Goal: Task Accomplishment & Management: Use online tool/utility

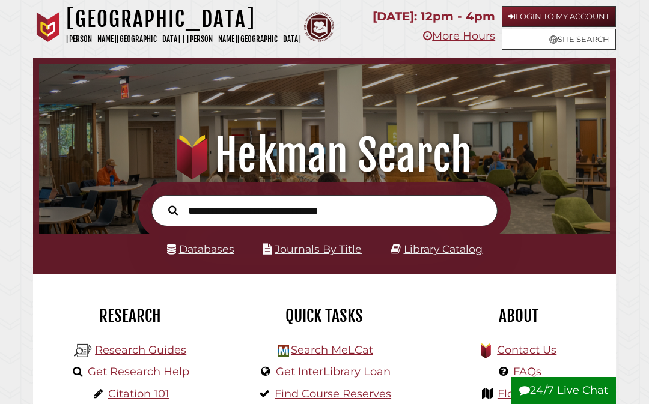
scroll to position [189, 564]
click at [375, 214] on input "text" at bounding box center [324, 211] width 346 height 32
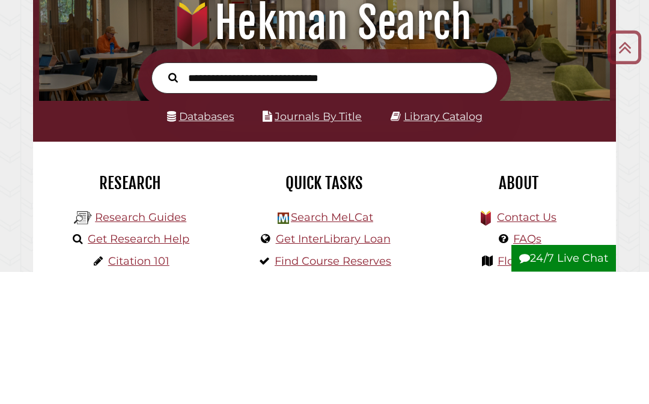
click at [196, 195] on input "text" at bounding box center [324, 211] width 346 height 32
type input "**********"
click at [173, 202] on button "Search" at bounding box center [173, 209] width 22 height 15
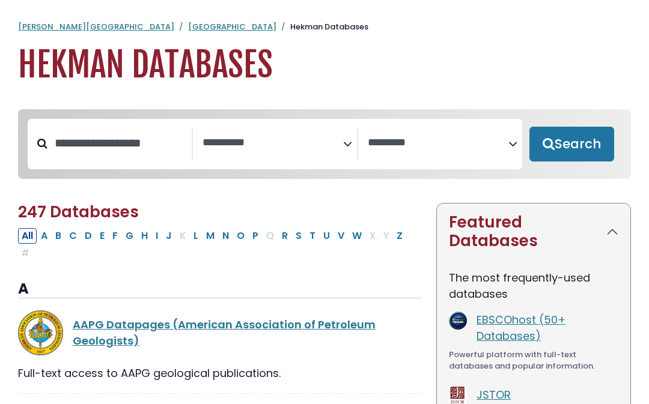
select select "Database Subject Filter"
select select "Database Vendors Filter"
click at [589, 151] on button "Search" at bounding box center [571, 144] width 85 height 35
select select "Database Subject Filter"
select select "Database Vendors Filter"
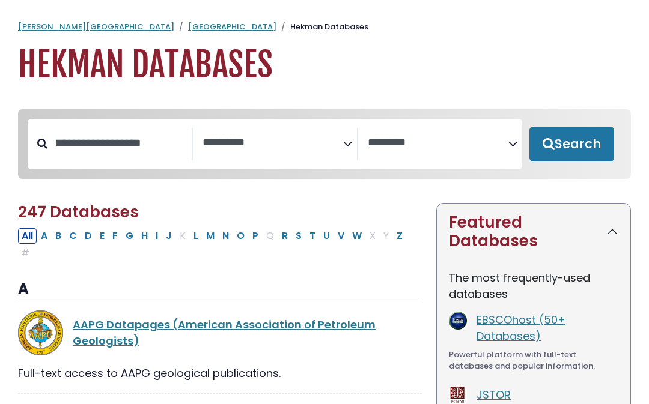
click at [58, 27] on link "Calvin University" at bounding box center [96, 26] width 156 height 11
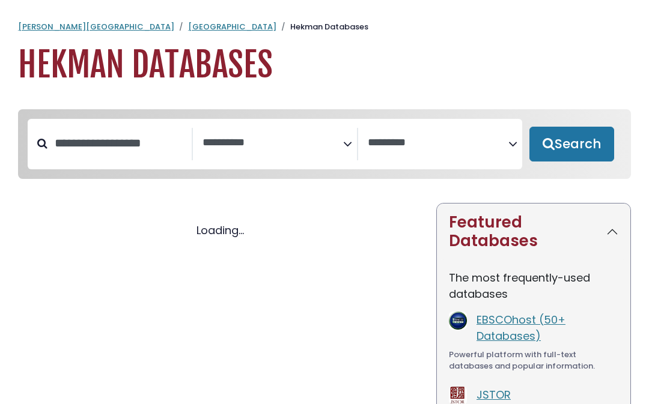
select select "Database Subject Filter"
select select "Database Vendors Filter"
select select "Database Subject Filter"
select select "Database Vendors Filter"
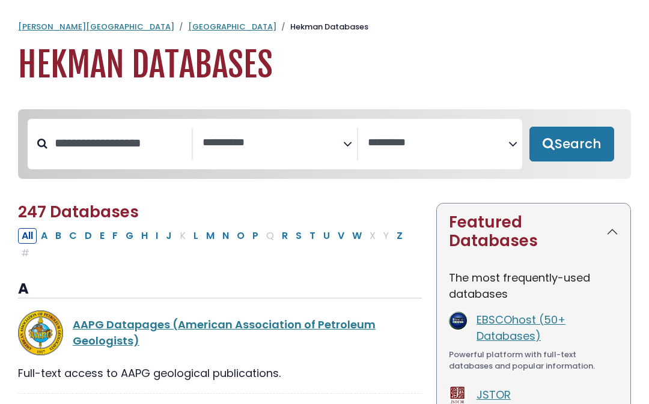
click at [188, 29] on link "[GEOGRAPHIC_DATA]" at bounding box center [232, 26] width 88 height 11
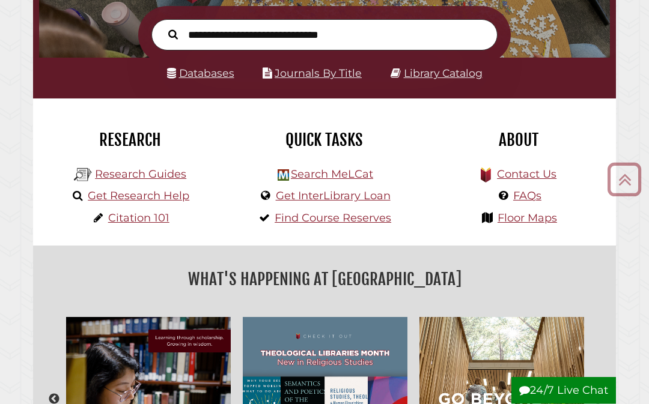
scroll to position [176, 0]
click at [333, 180] on link "Search MeLCat" at bounding box center [332, 174] width 82 height 13
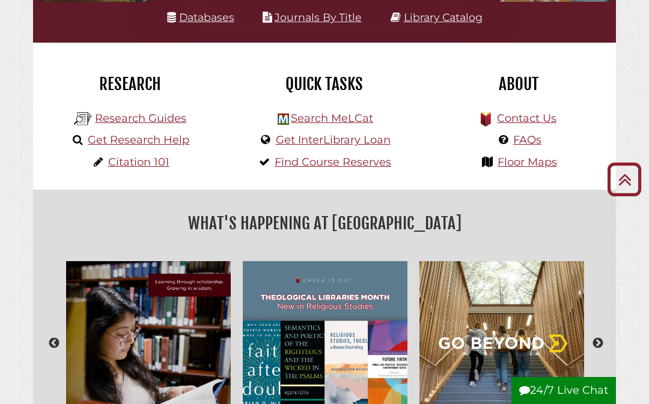
scroll to position [274, 0]
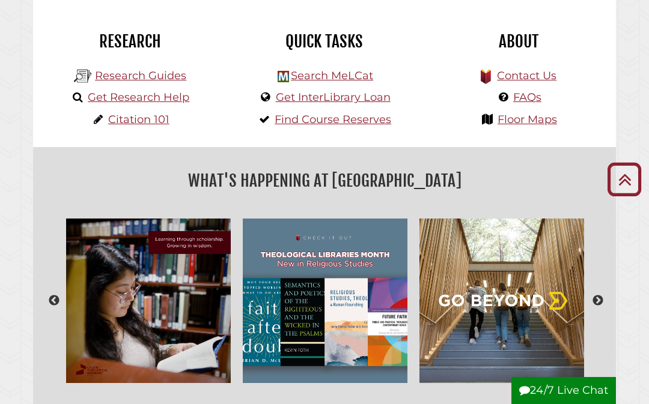
click at [333, 103] on link "Get InterLibrary Loan" at bounding box center [333, 97] width 115 height 13
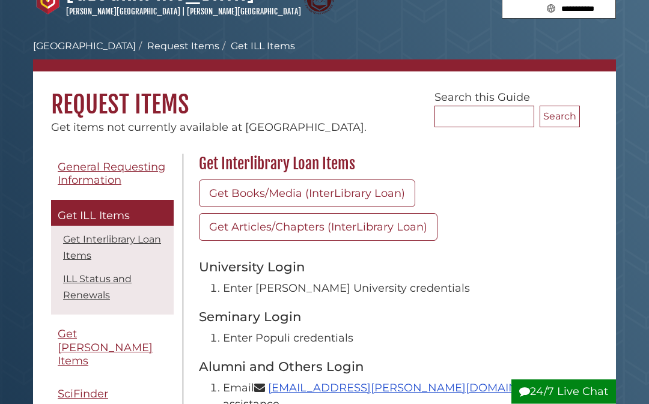
scroll to position [31, 0]
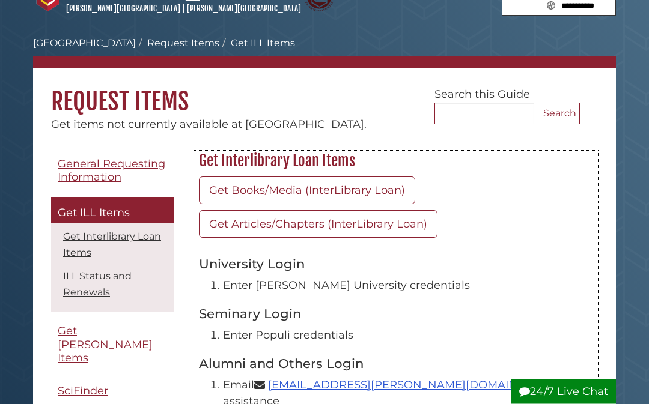
click at [310, 192] on link "Get Books/Media (InterLibrary Loan)" at bounding box center [307, 191] width 216 height 28
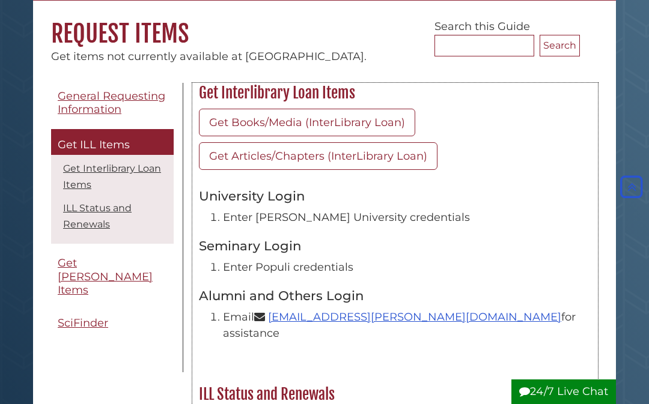
scroll to position [0, 0]
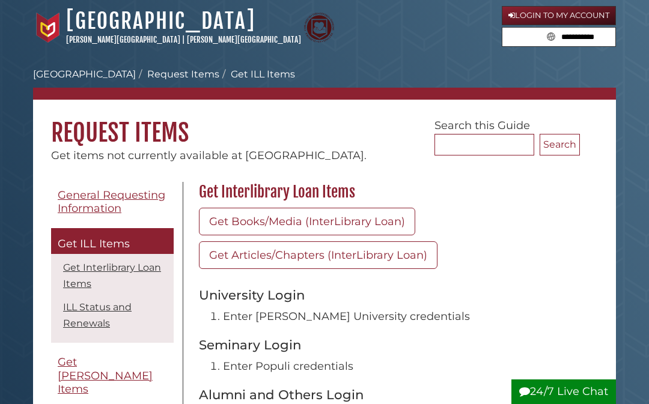
click at [81, 76] on link "[GEOGRAPHIC_DATA]" at bounding box center [84, 73] width 103 height 11
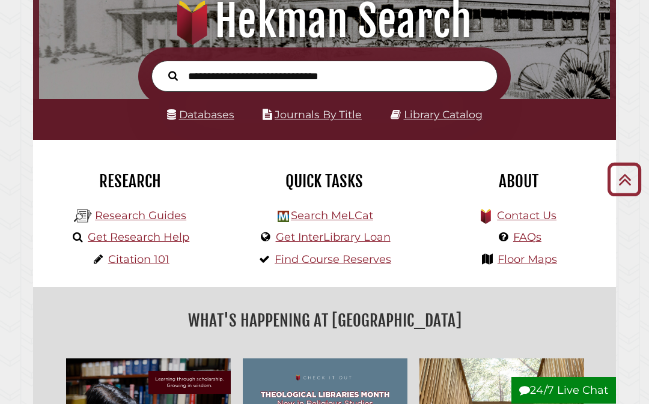
scroll to position [135, 0]
click at [303, 83] on input "text" at bounding box center [324, 77] width 346 height 32
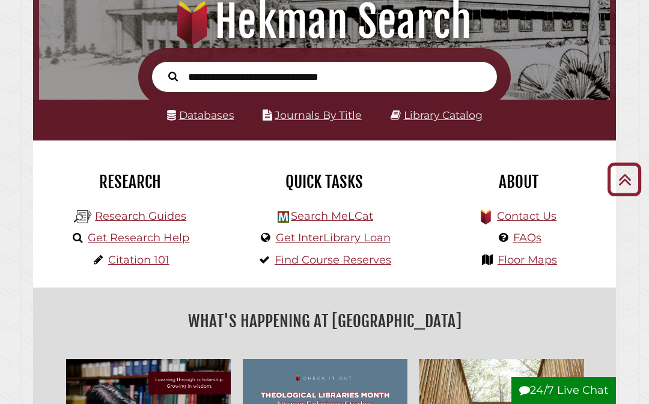
click at [197, 83] on input "text" at bounding box center [324, 77] width 346 height 32
type input "**********"
click at [173, 76] on button "Search" at bounding box center [173, 75] width 22 height 15
